Goal: Information Seeking & Learning: Learn about a topic

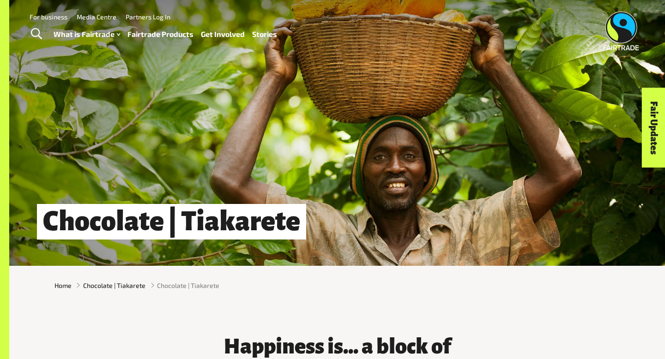
click at [36, 35] on span "Toggle Search" at bounding box center [36, 34] width 11 height 12
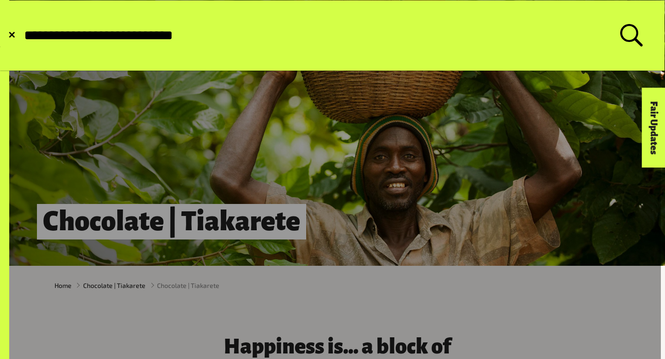
type input "**********"
click at [23, 36] on button "Submit Search" at bounding box center [23, 36] width 0 height 0
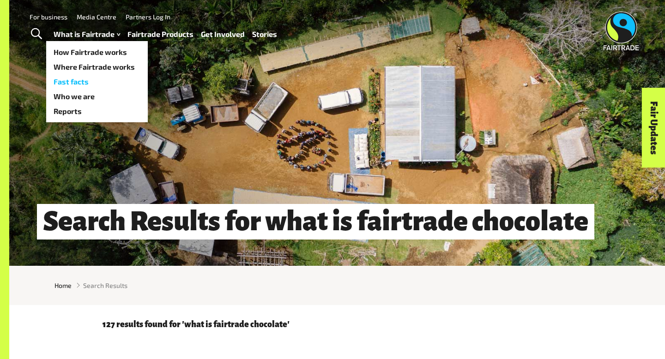
click at [84, 82] on link "Fast facts" at bounding box center [97, 81] width 102 height 15
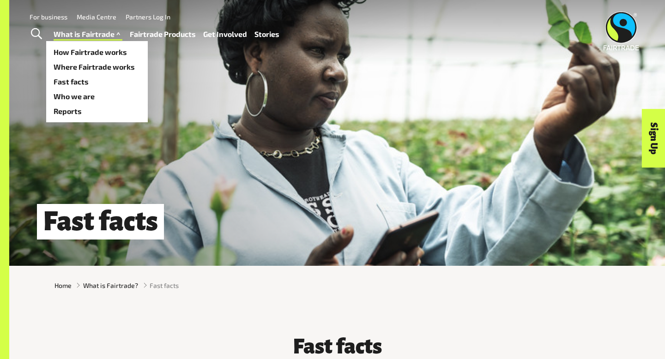
click at [116, 32] on span at bounding box center [119, 34] width 8 height 13
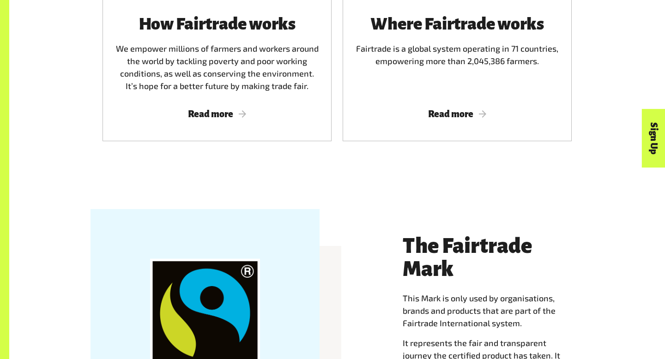
scroll to position [696, 0]
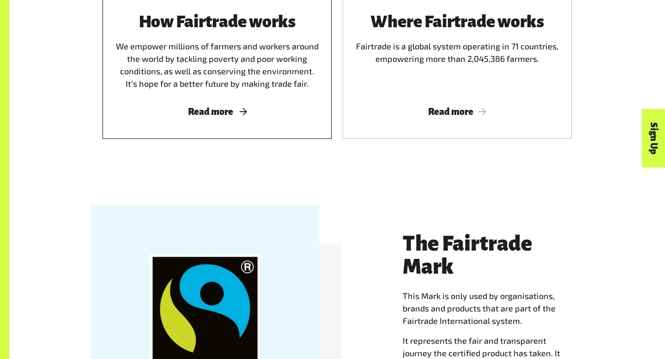
click at [283, 115] on span "Read more" at bounding box center [217, 112] width 207 height 10
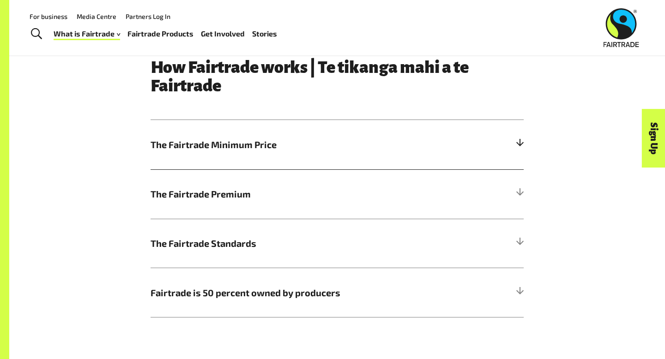
scroll to position [453, 0]
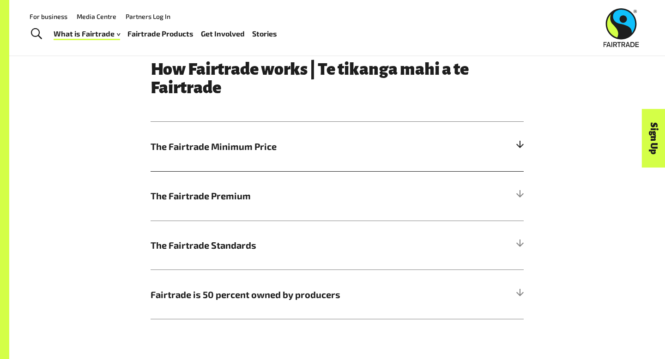
click at [273, 139] on h5 "The Fairtrade Minimum Price" at bounding box center [337, 146] width 373 height 49
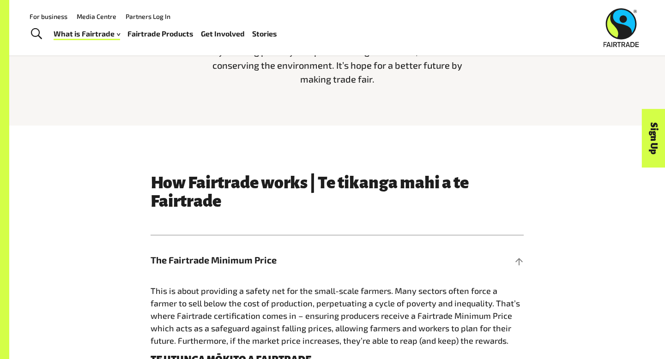
scroll to position [309, 0]
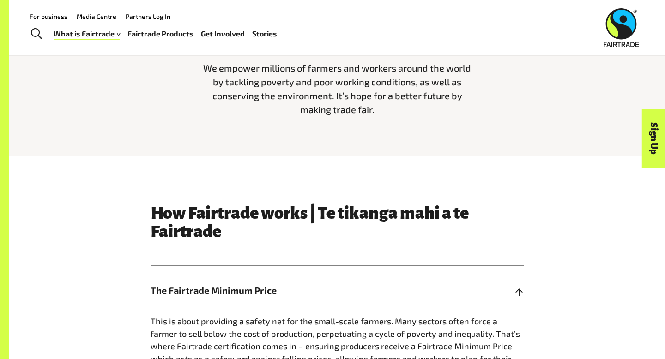
click at [519, 288] on div at bounding box center [520, 290] width 8 height 8
